Goal: Task Accomplishment & Management: Manage account settings

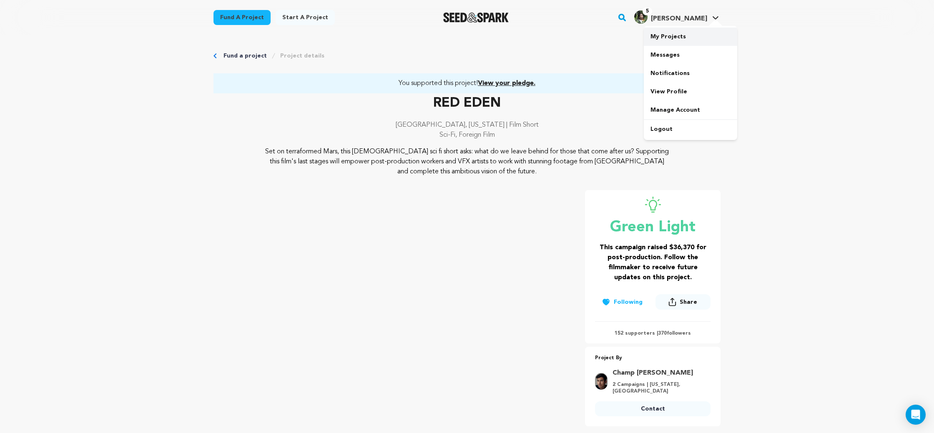
click at [688, 37] on link "My Projects" at bounding box center [690, 37] width 93 height 18
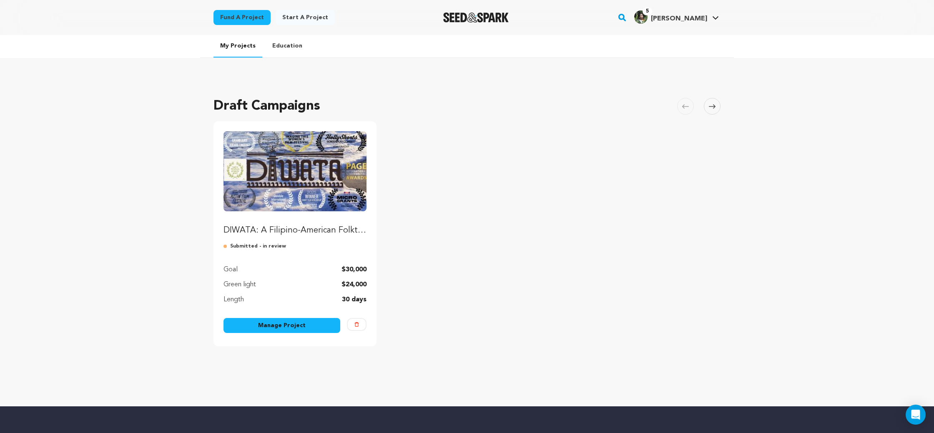
click at [314, 330] on link "Manage Project" at bounding box center [281, 325] width 117 height 15
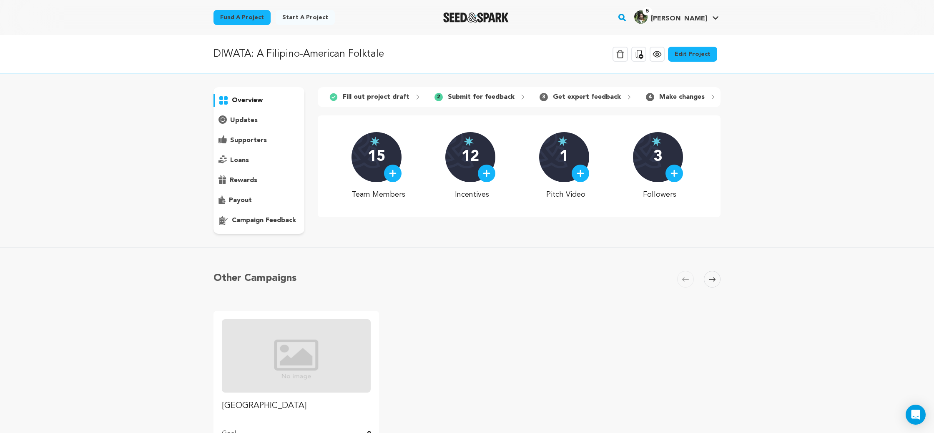
click at [237, 222] on p "campaign feedback" at bounding box center [264, 221] width 64 height 10
